Goal: Navigation & Orientation: Find specific page/section

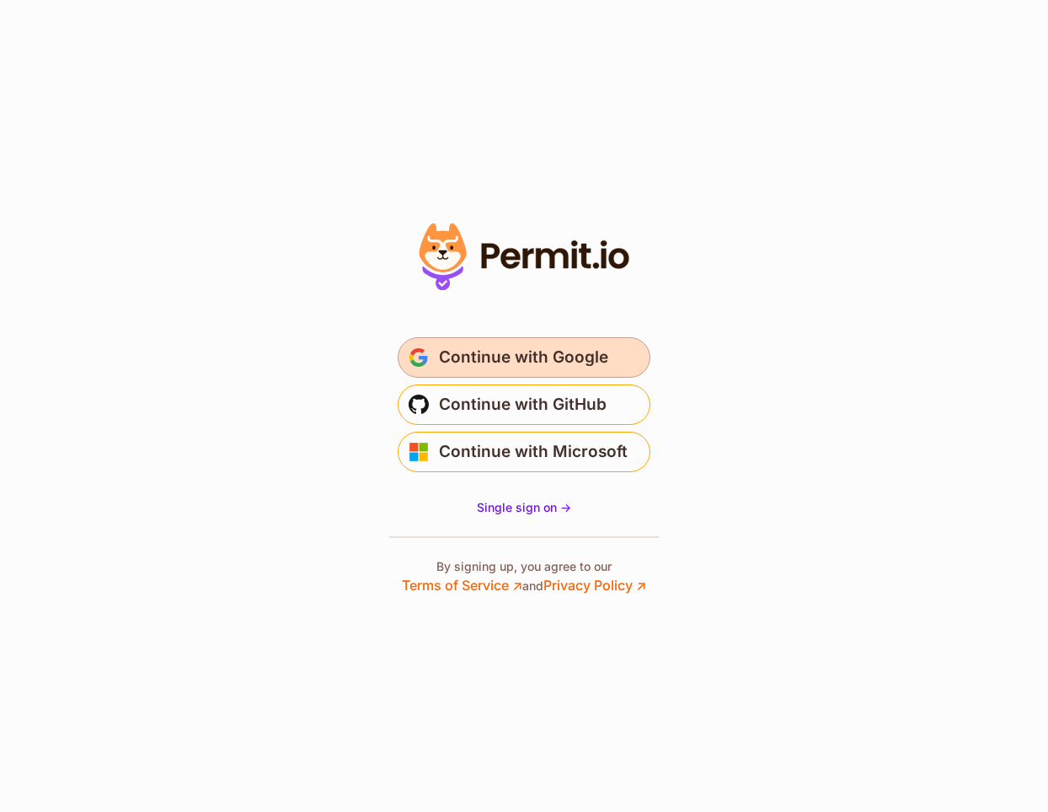
click at [494, 356] on span "Continue with Google" at bounding box center [523, 357] width 169 height 27
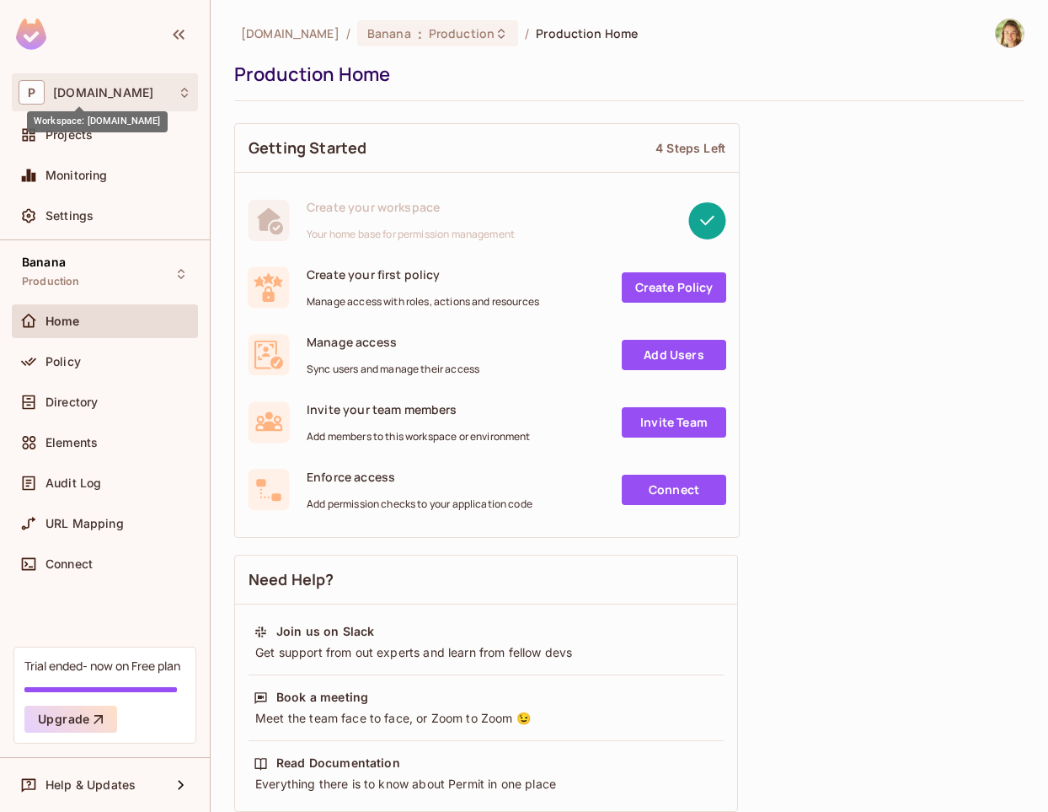
click at [68, 89] on span "[DOMAIN_NAME]" at bounding box center [103, 92] width 100 height 13
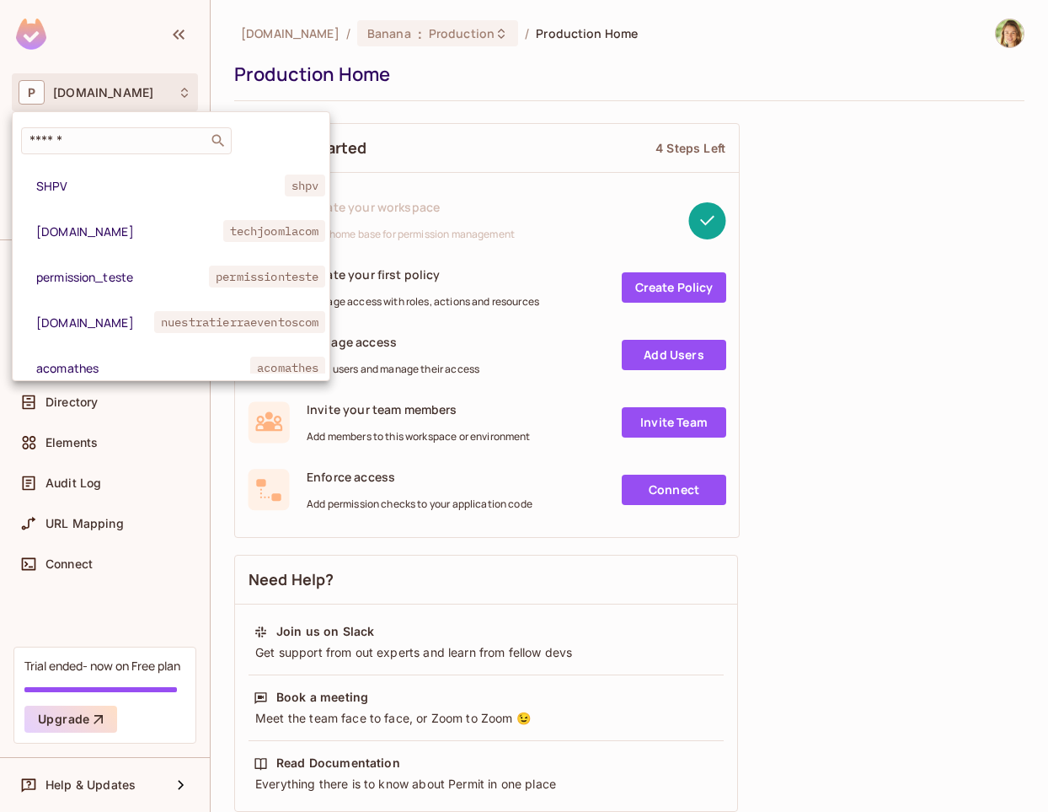
click at [68, 89] on div at bounding box center [524, 406] width 1048 height 812
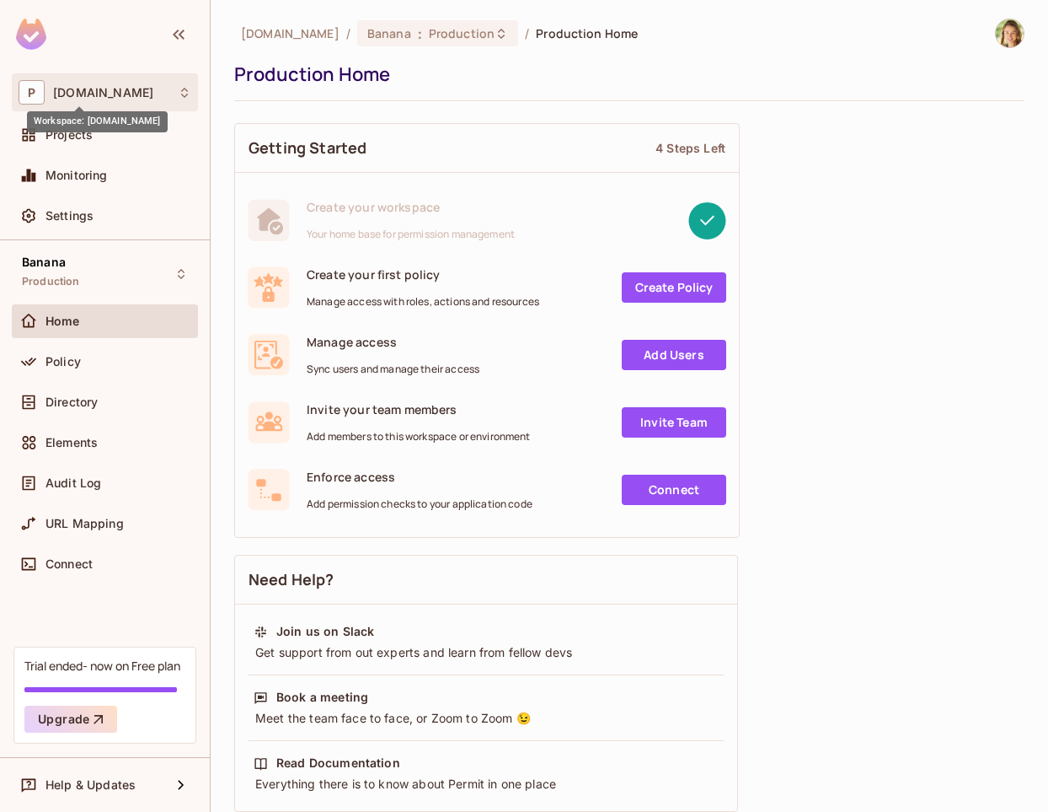
click at [72, 88] on span "[DOMAIN_NAME]" at bounding box center [103, 92] width 100 height 13
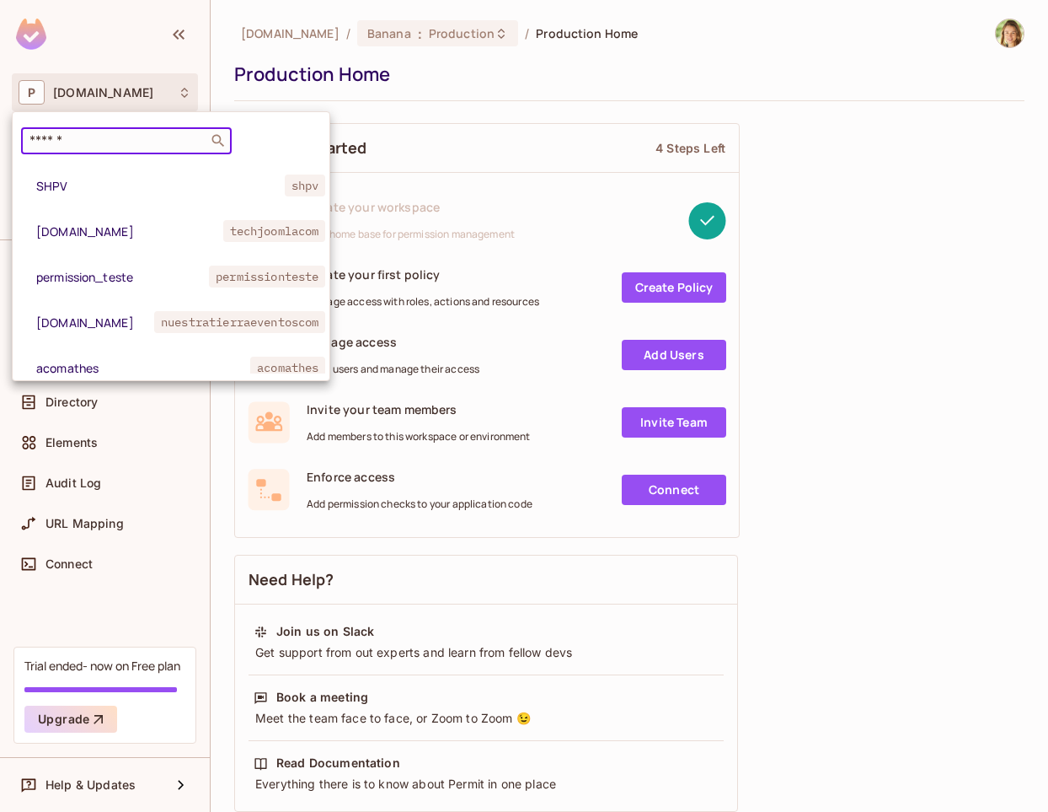
click at [76, 142] on input "text" at bounding box center [114, 140] width 177 height 17
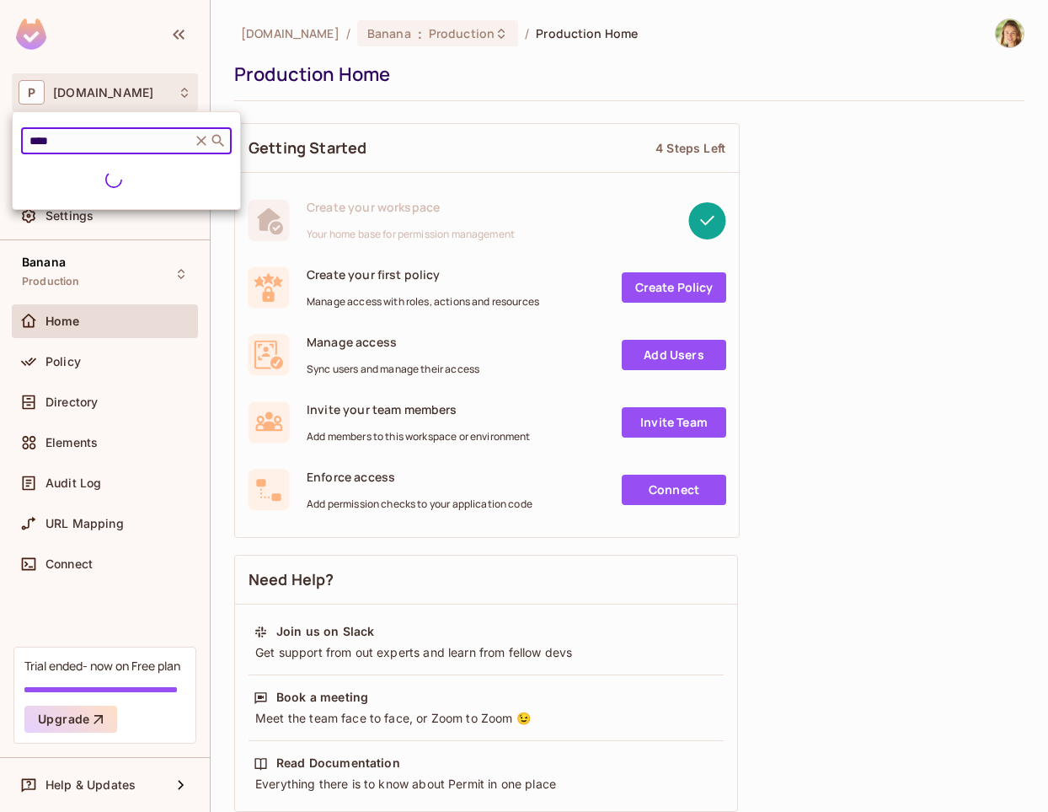
type input "****"
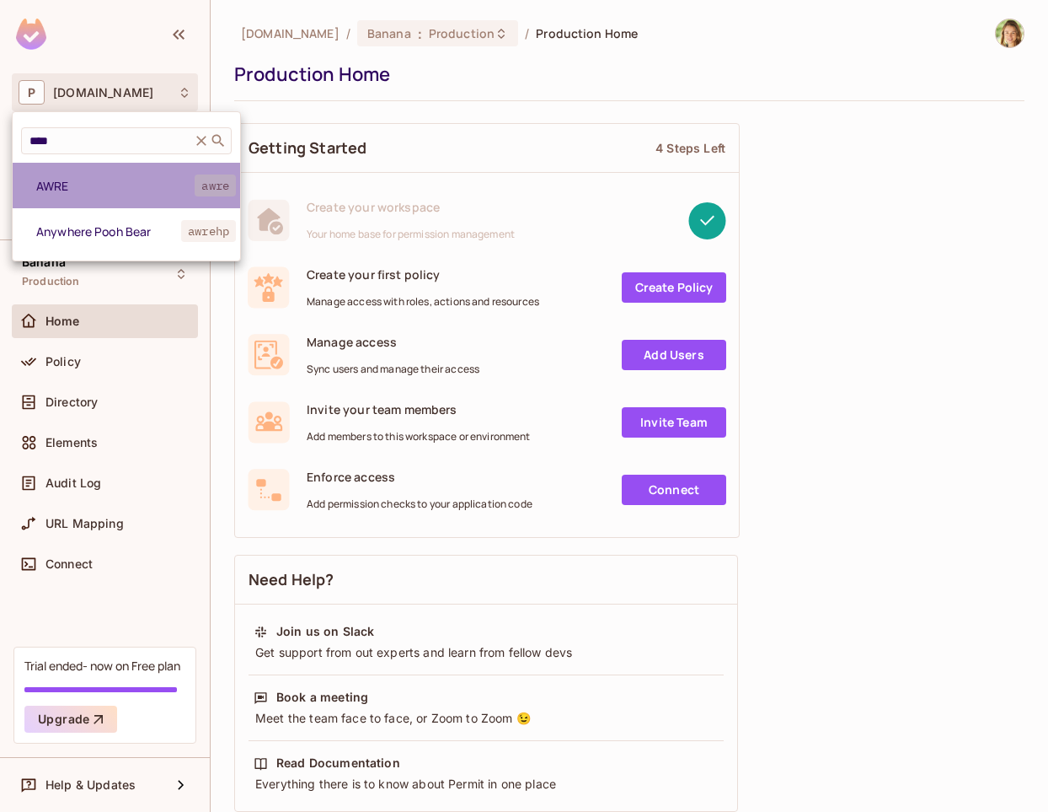
click at [117, 204] on li "AWRE awre" at bounding box center [127, 186] width 228 height 46
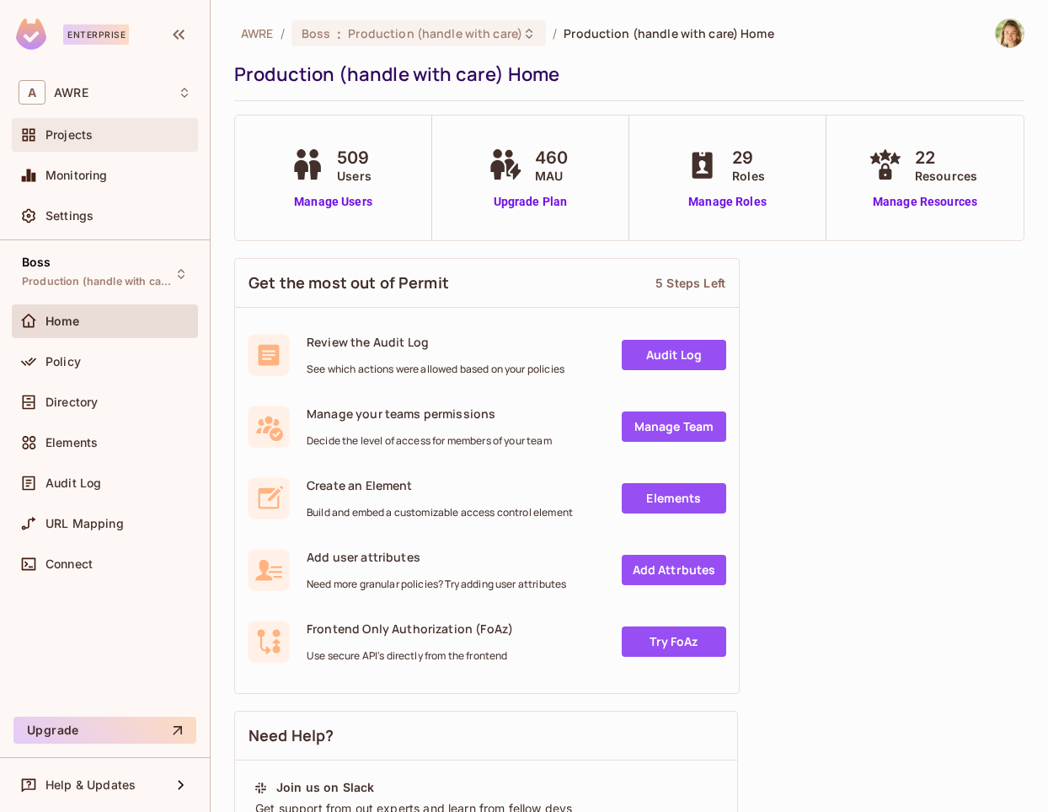
click at [77, 134] on span "Projects" at bounding box center [69, 134] width 47 height 13
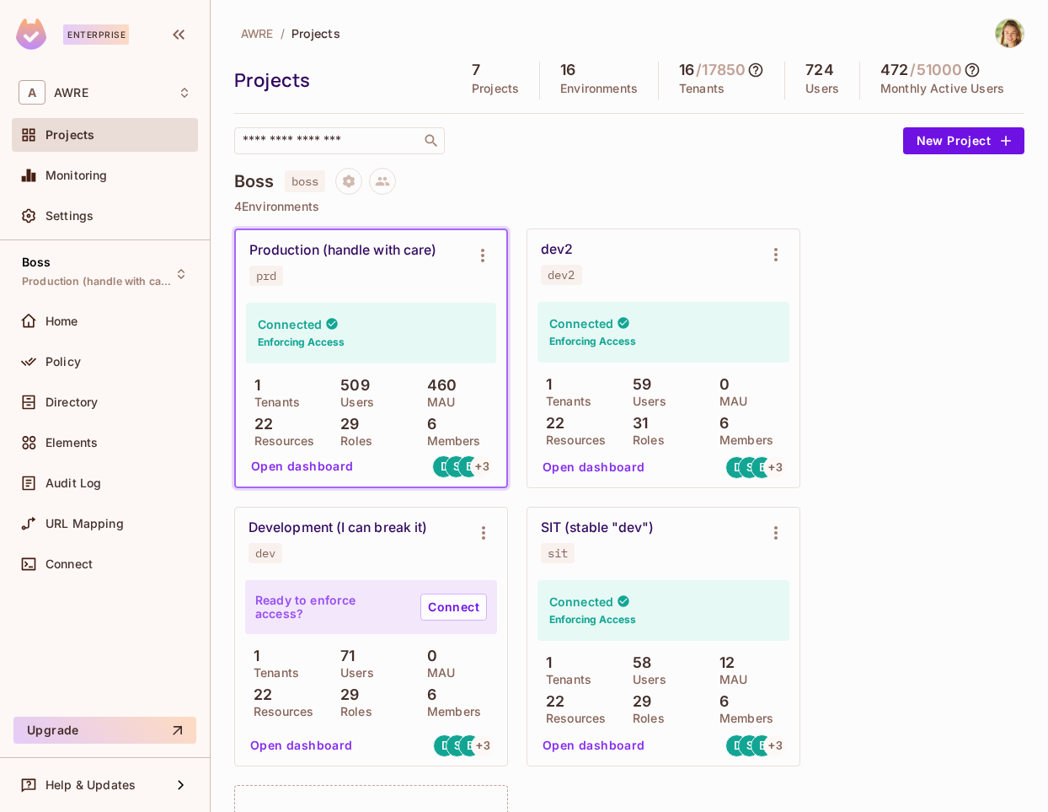
click at [975, 67] on icon at bounding box center [973, 70] width 14 height 14
